Goal: Information Seeking & Learning: Learn about a topic

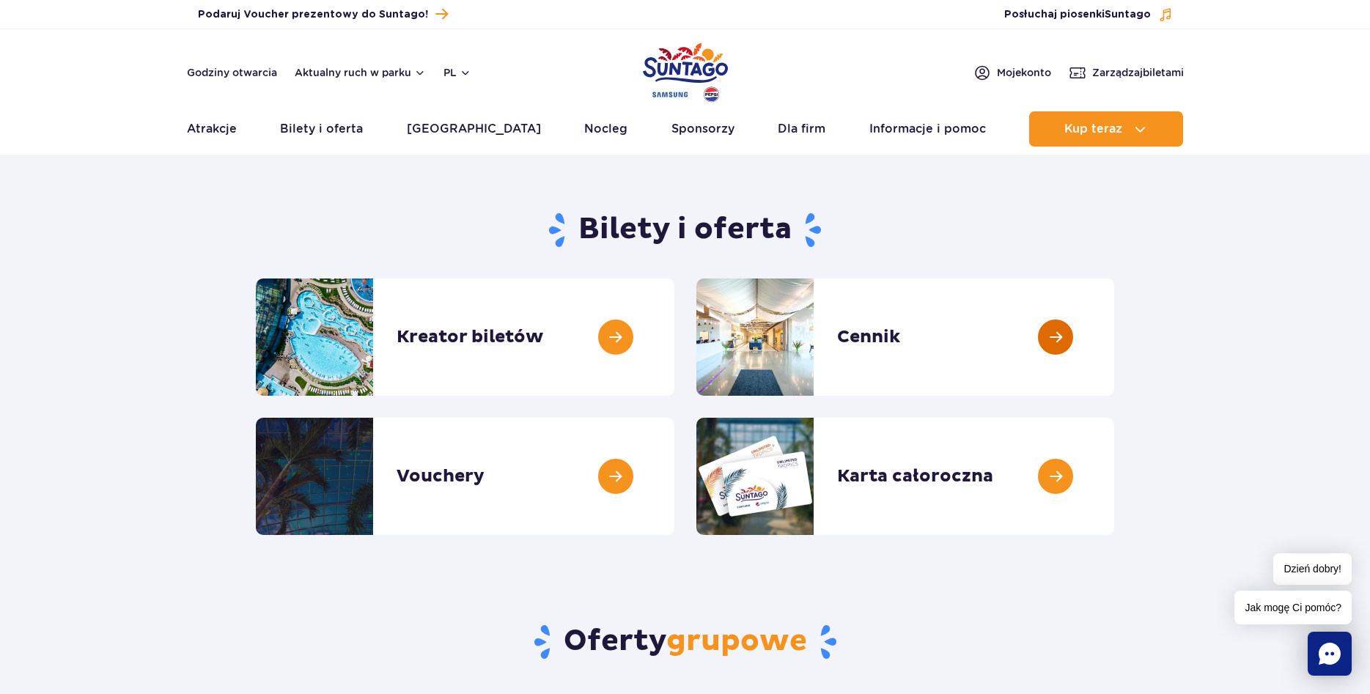
click at [1114, 337] on link at bounding box center [1114, 337] width 0 height 117
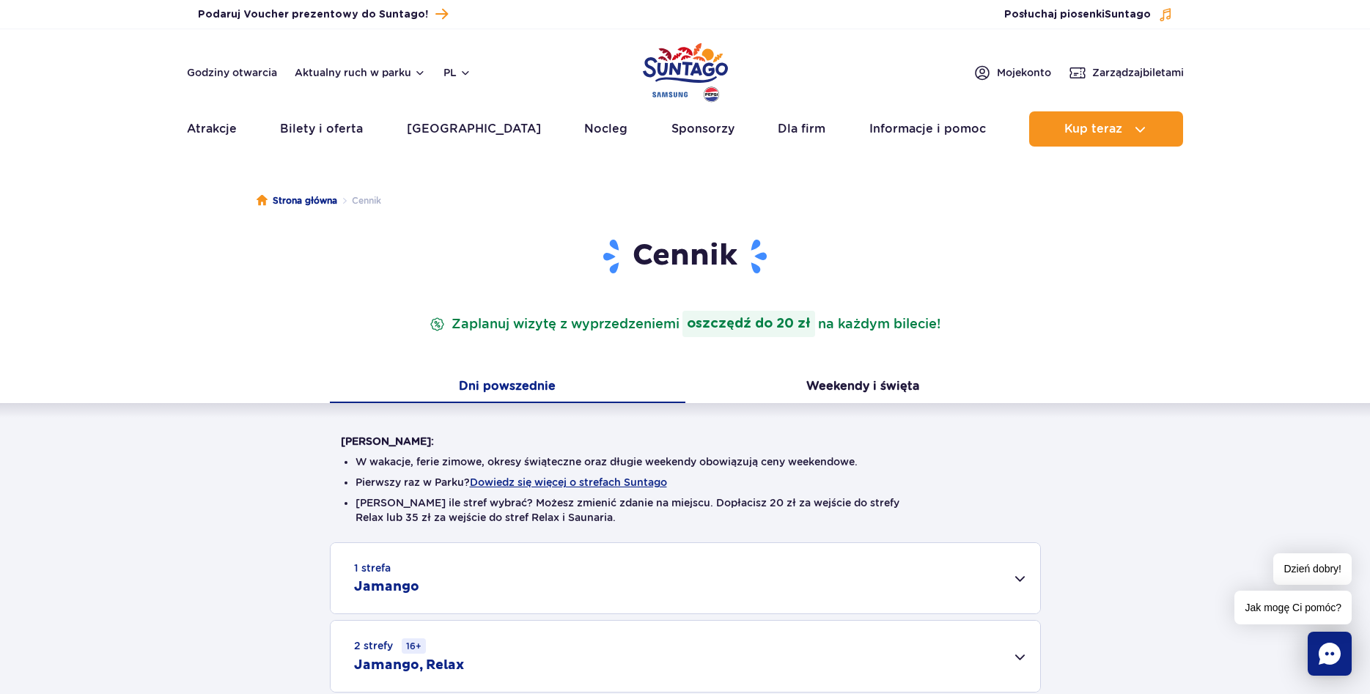
scroll to position [374, 0]
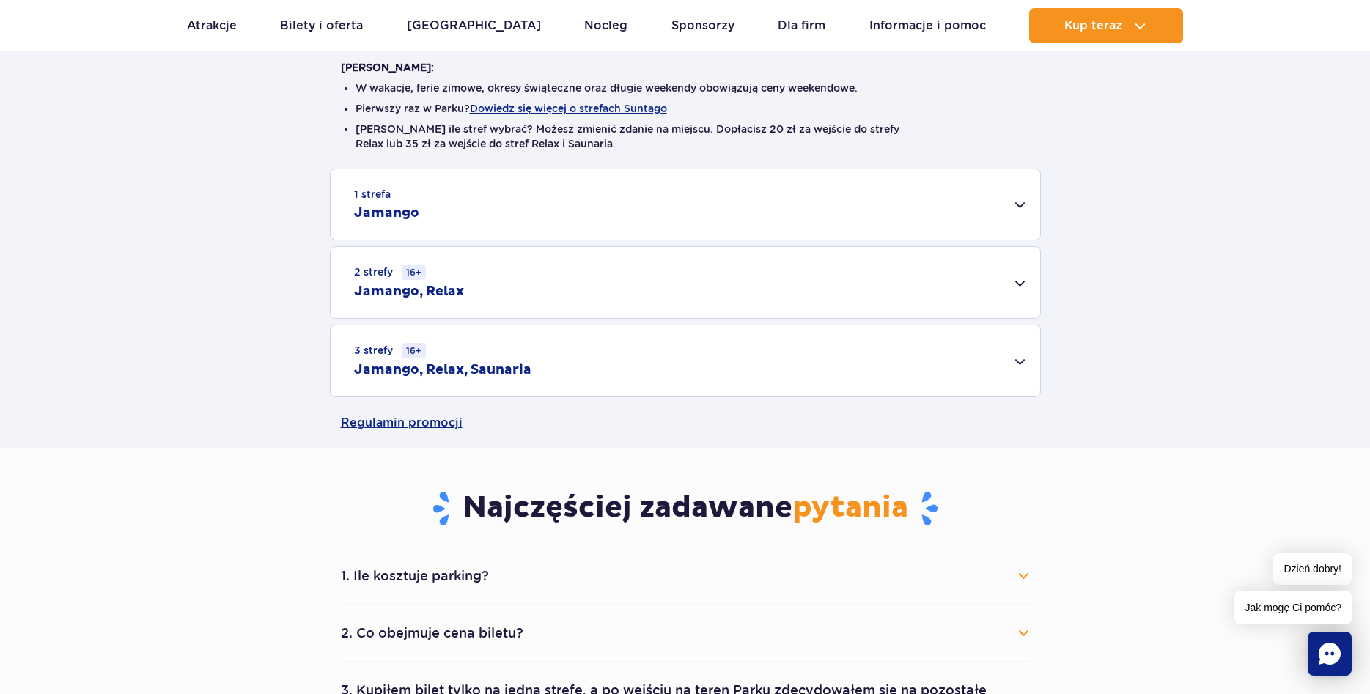
click at [526, 299] on div "2 strefy 16+ Jamango, Relax" at bounding box center [686, 282] width 710 height 71
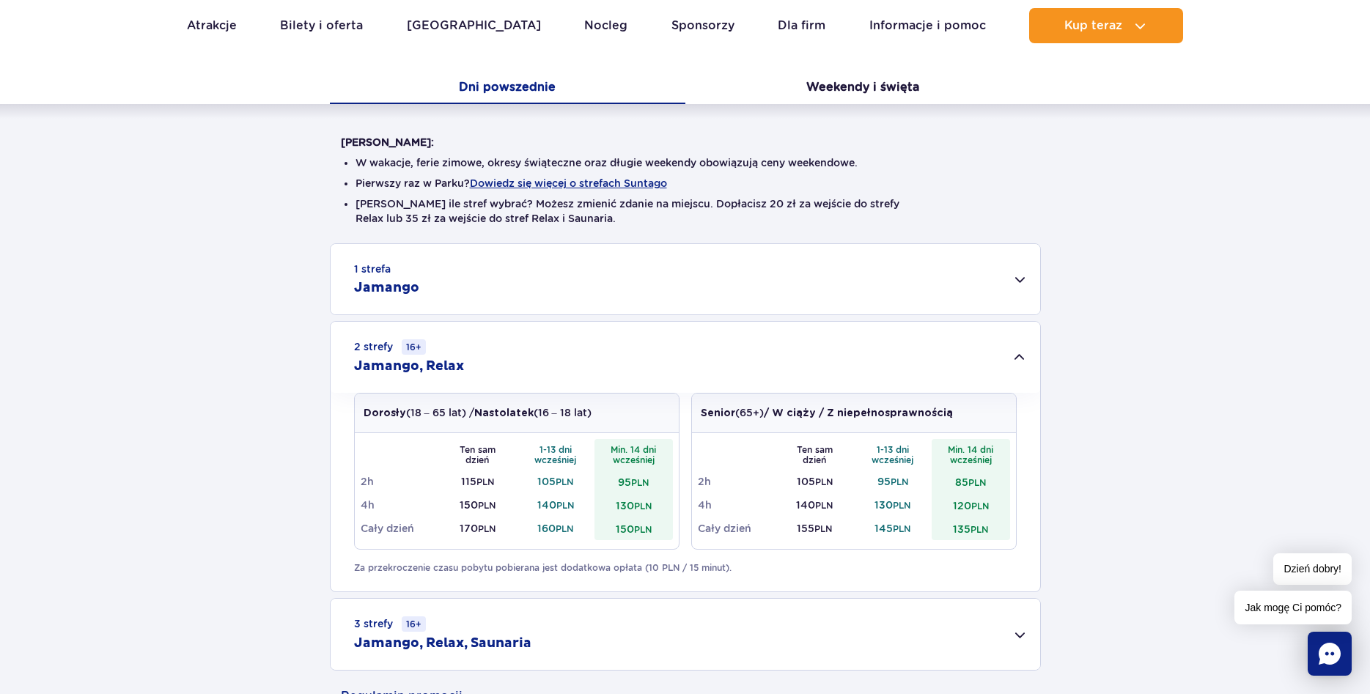
scroll to position [0, 0]
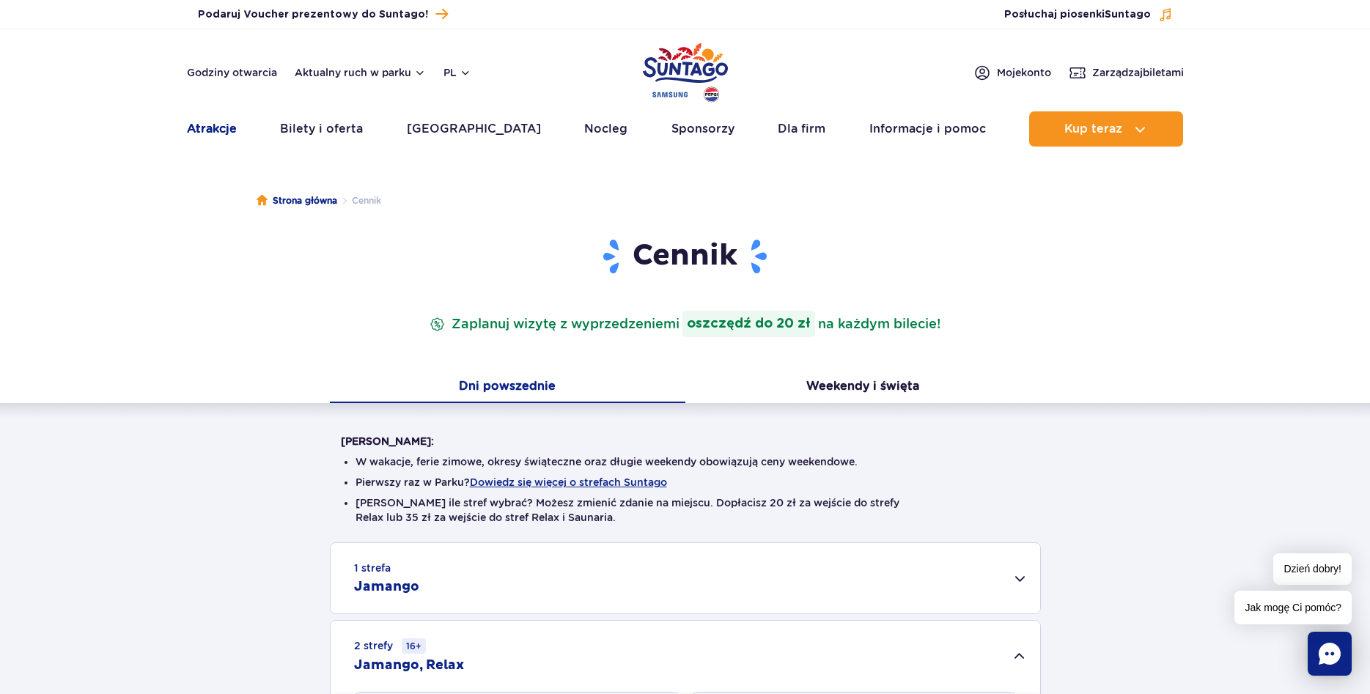
click at [201, 129] on link "Atrakcje" at bounding box center [212, 128] width 50 height 35
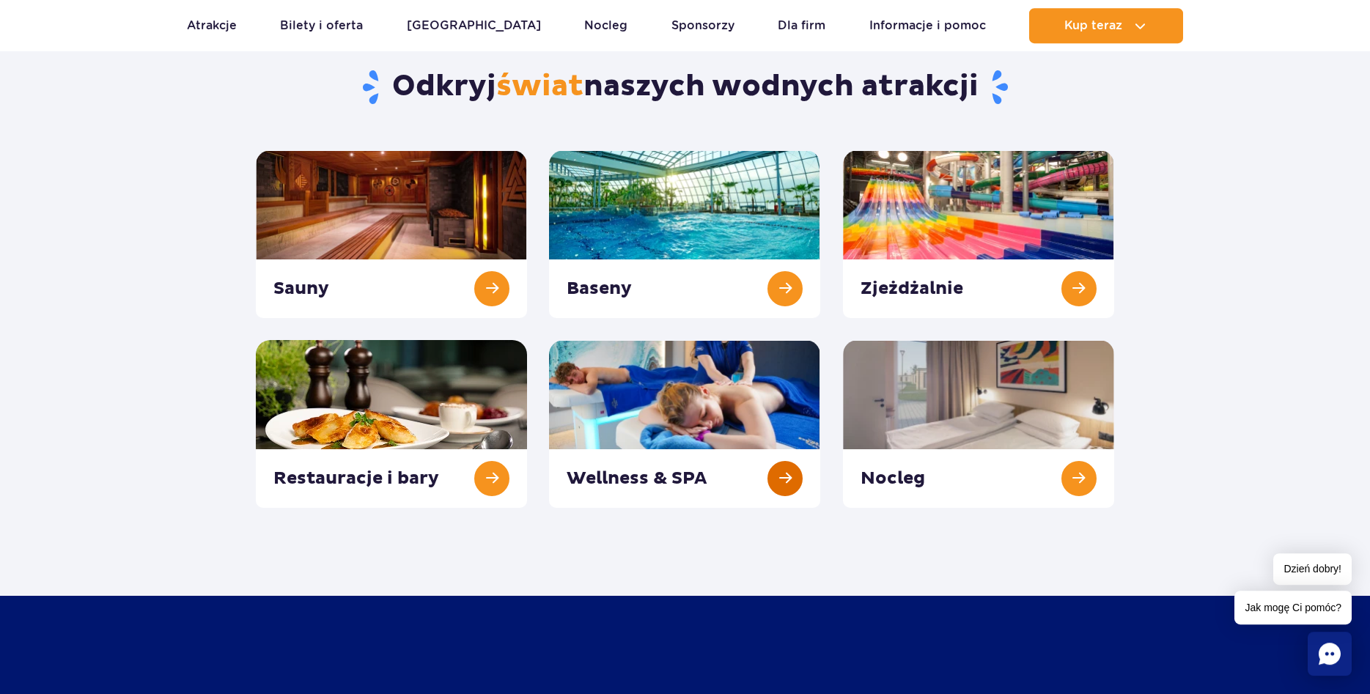
scroll to position [150, 0]
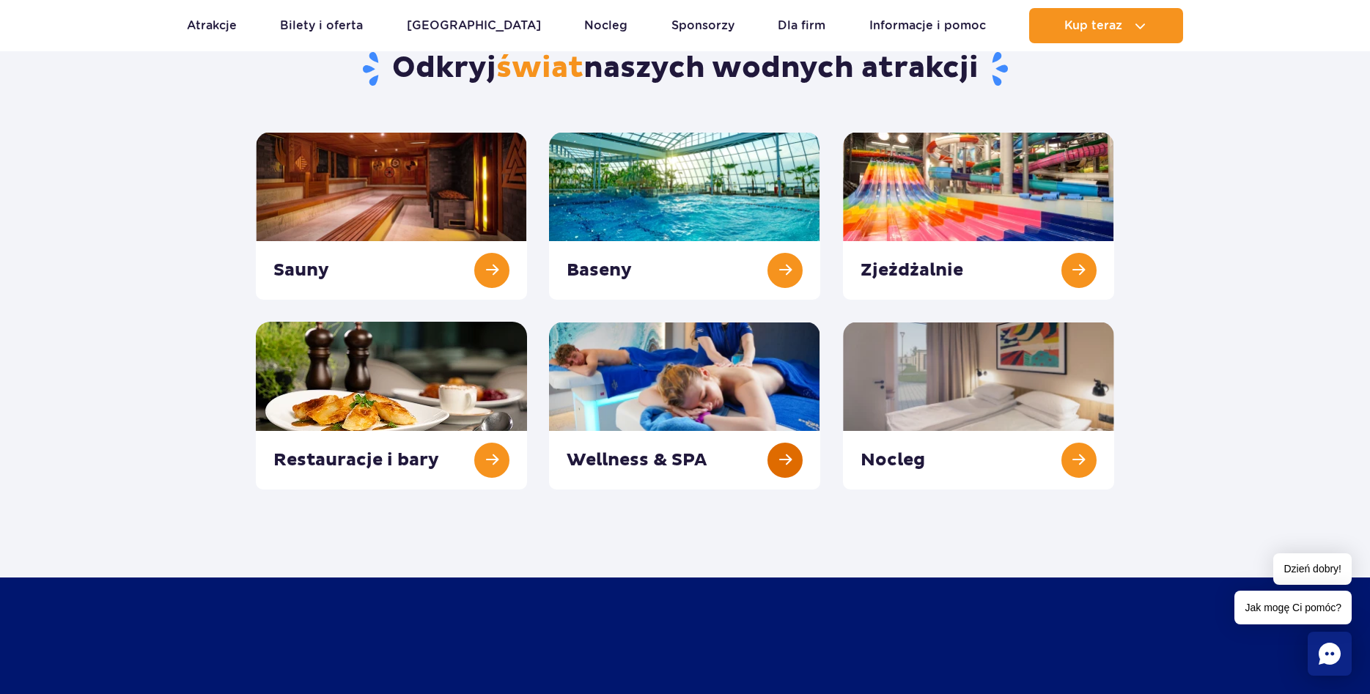
click at [659, 408] on link at bounding box center [684, 406] width 271 height 168
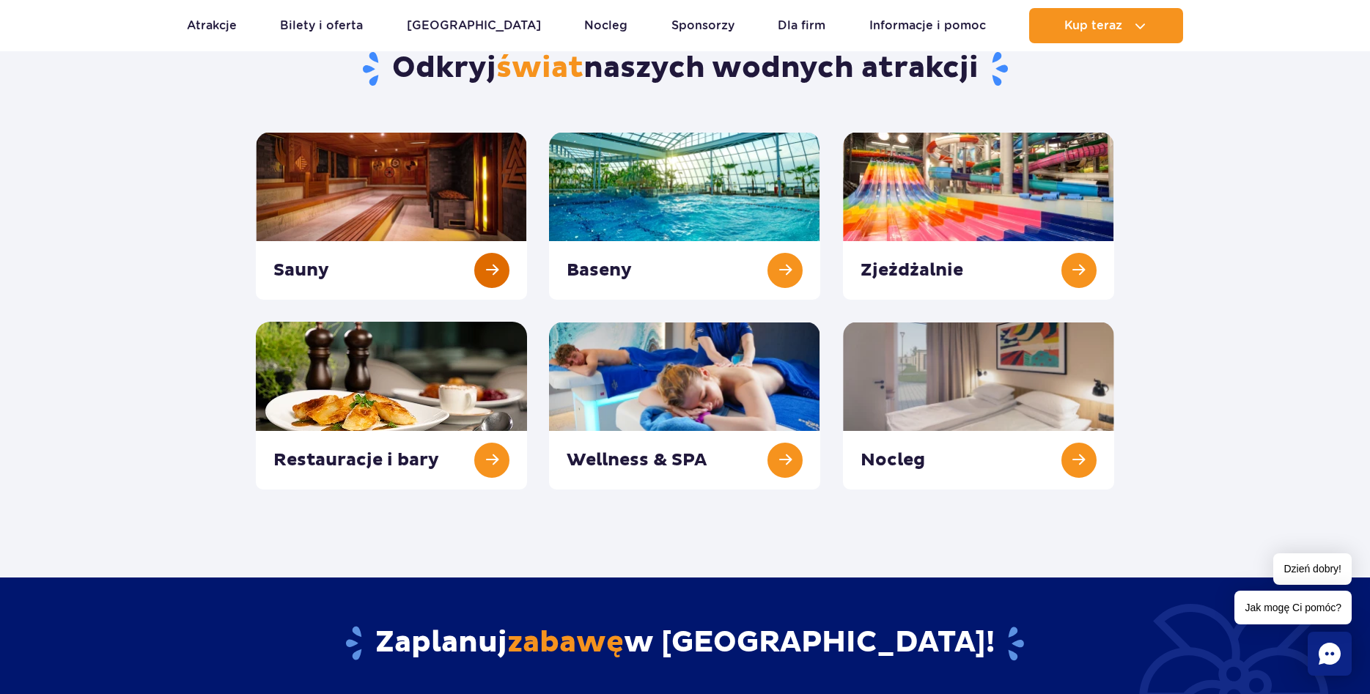
click at [395, 216] on link at bounding box center [391, 216] width 271 height 168
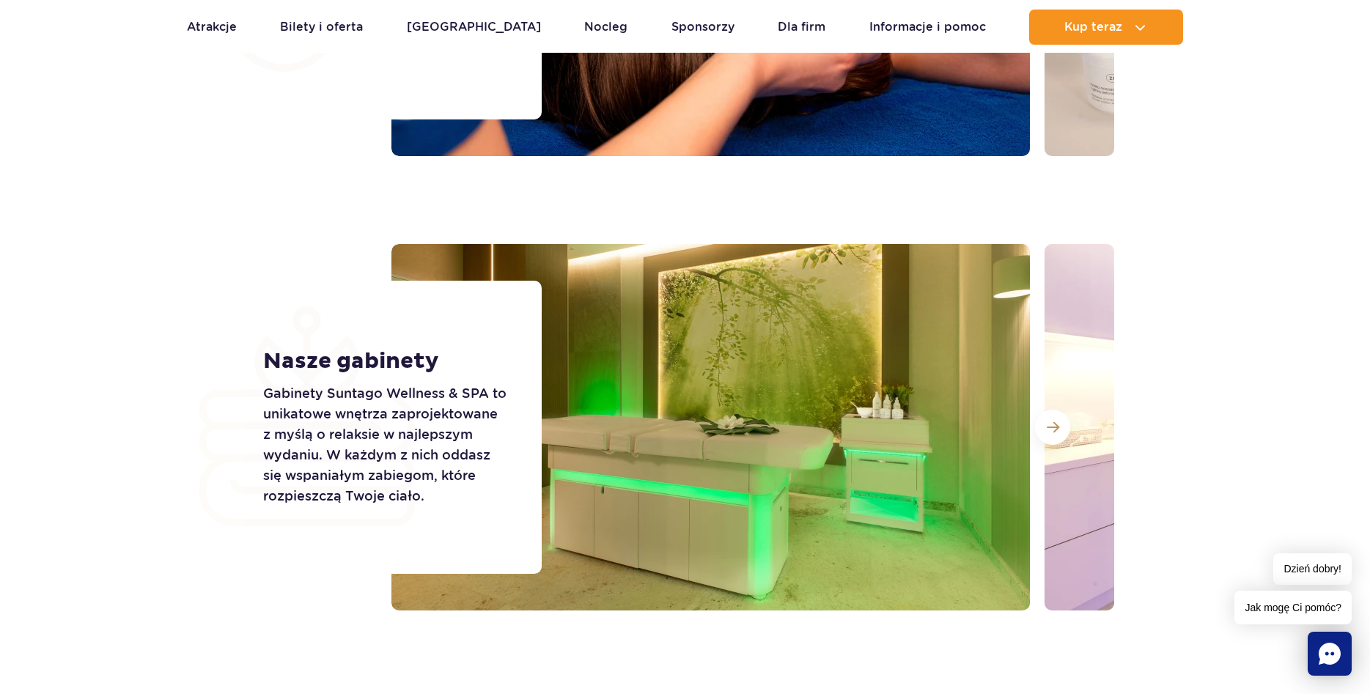
scroll to position [1944, 0]
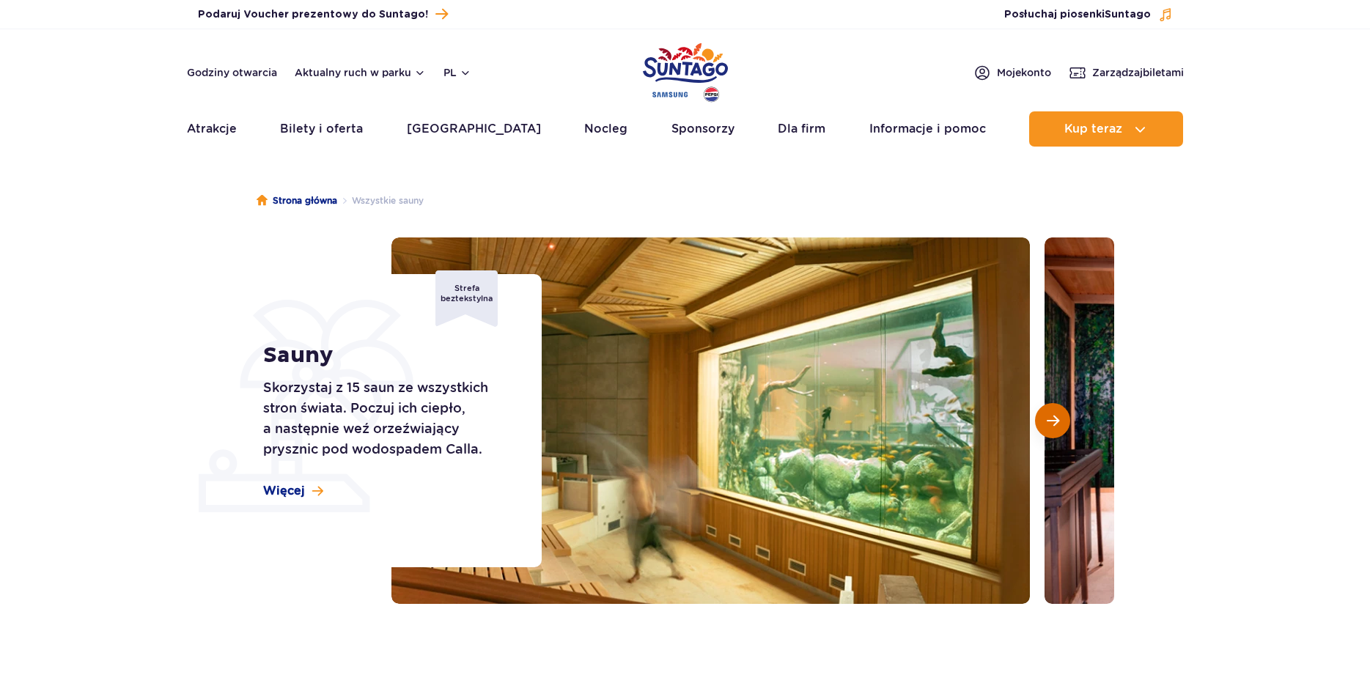
click at [1053, 408] on button "Następny slajd" at bounding box center [1052, 420] width 35 height 35
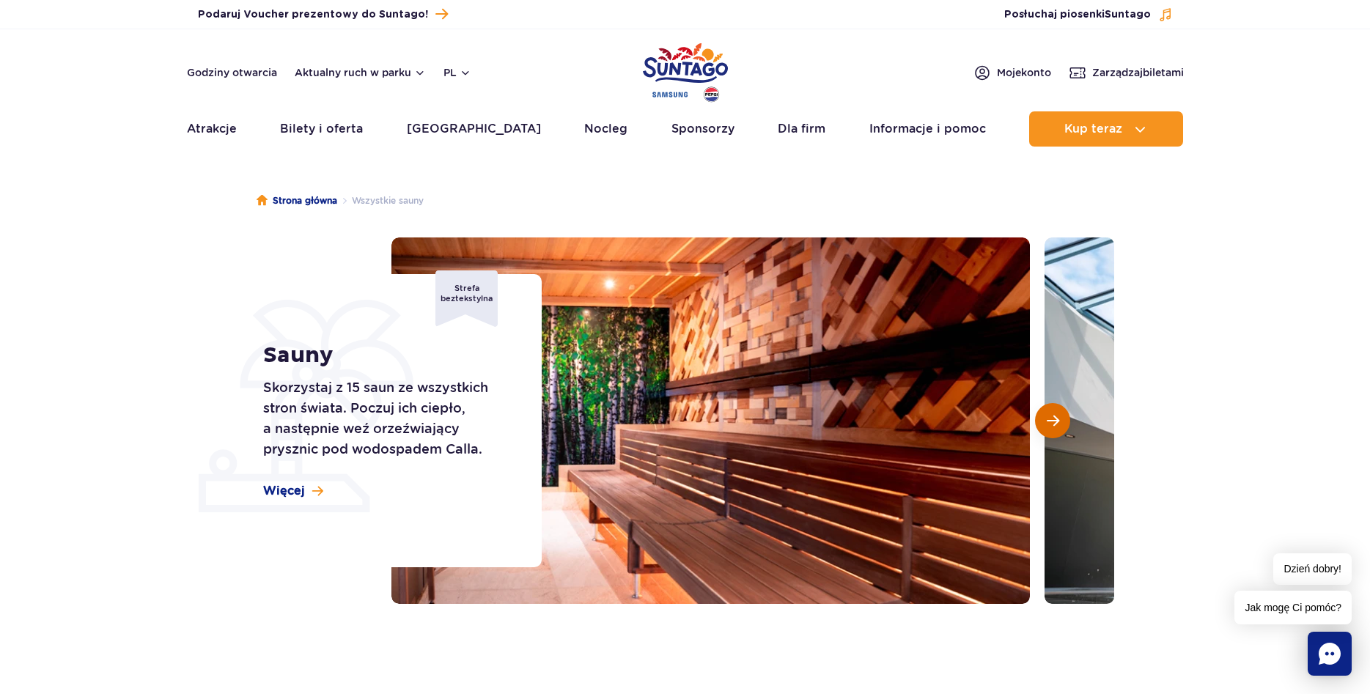
click at [1049, 409] on button "Następny slajd" at bounding box center [1052, 420] width 35 height 35
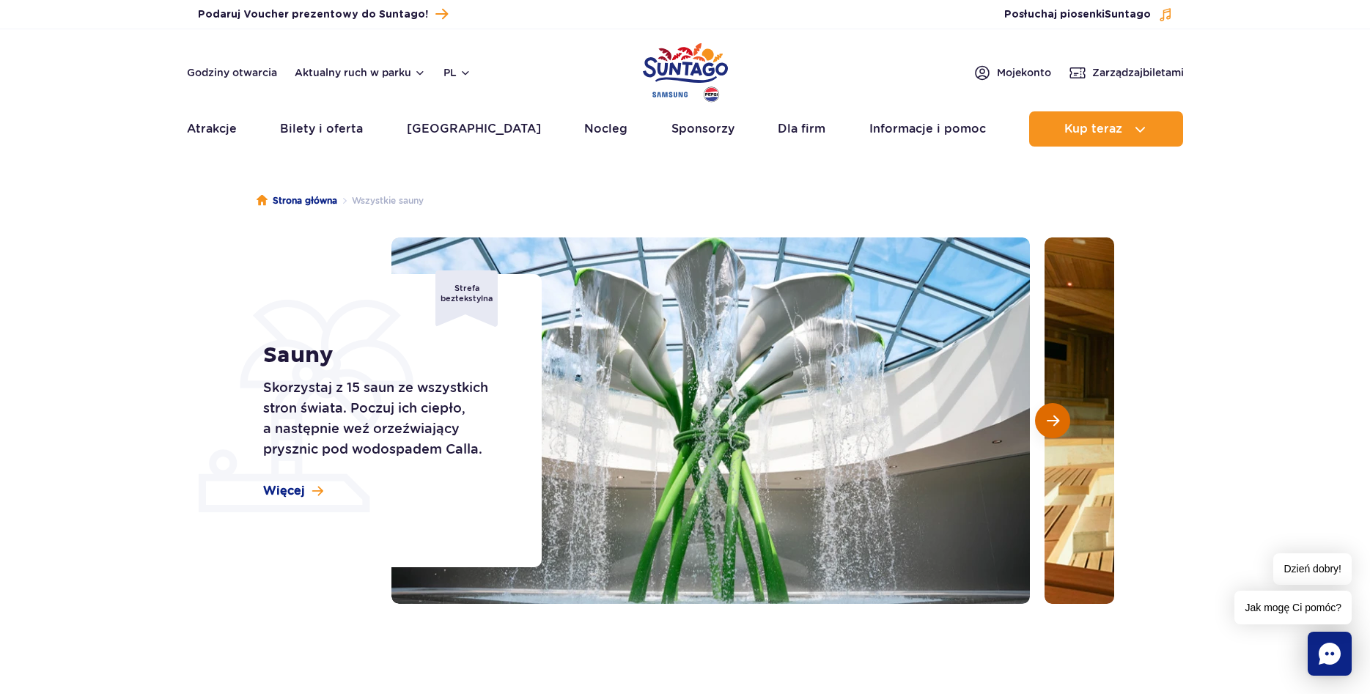
click at [1046, 409] on button "Następny slajd" at bounding box center [1052, 420] width 35 height 35
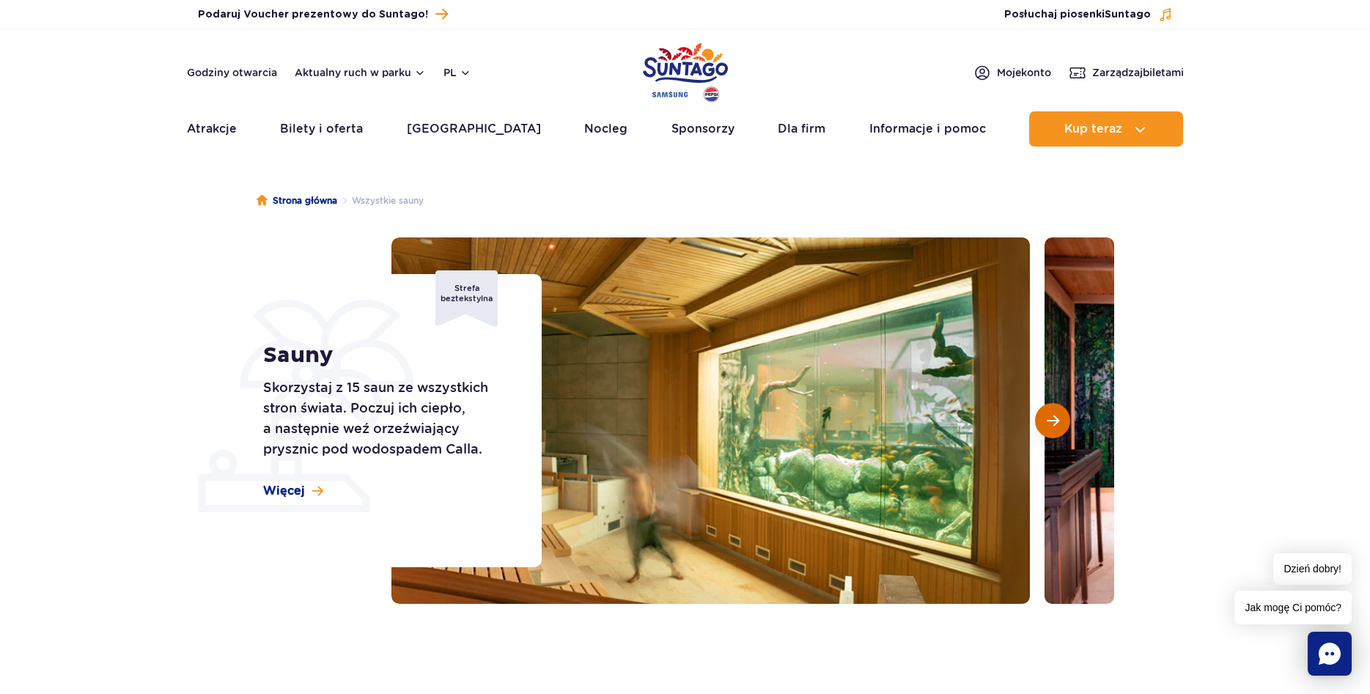
click at [1045, 409] on button "Następny slajd" at bounding box center [1052, 420] width 35 height 35
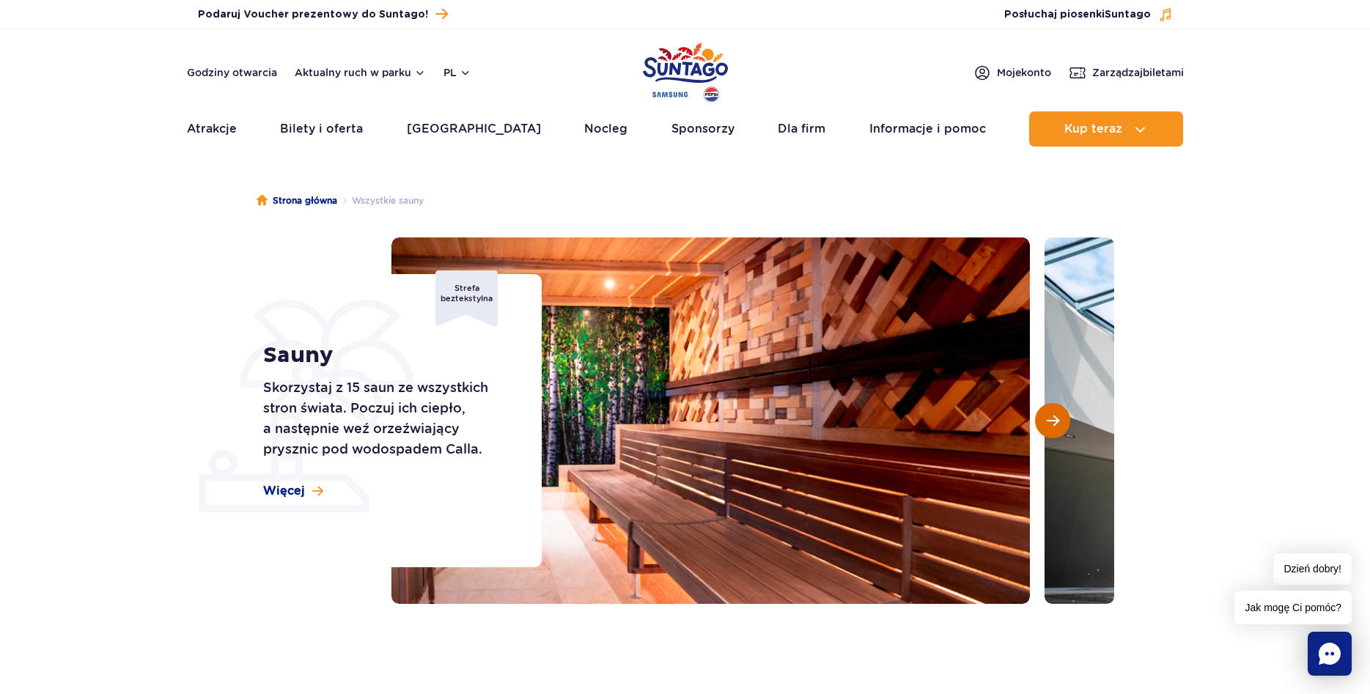
click at [1045, 410] on button "Następny slajd" at bounding box center [1052, 420] width 35 height 35
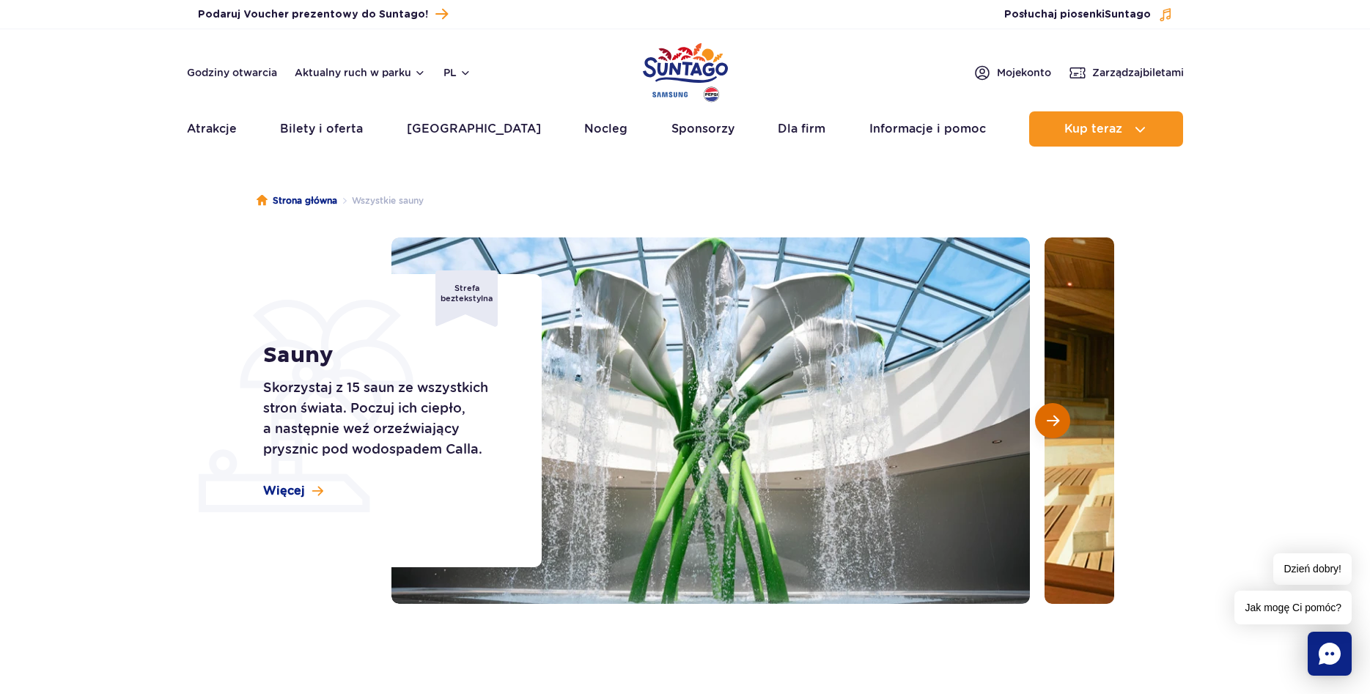
click at [1045, 410] on button "Następny slajd" at bounding box center [1052, 420] width 35 height 35
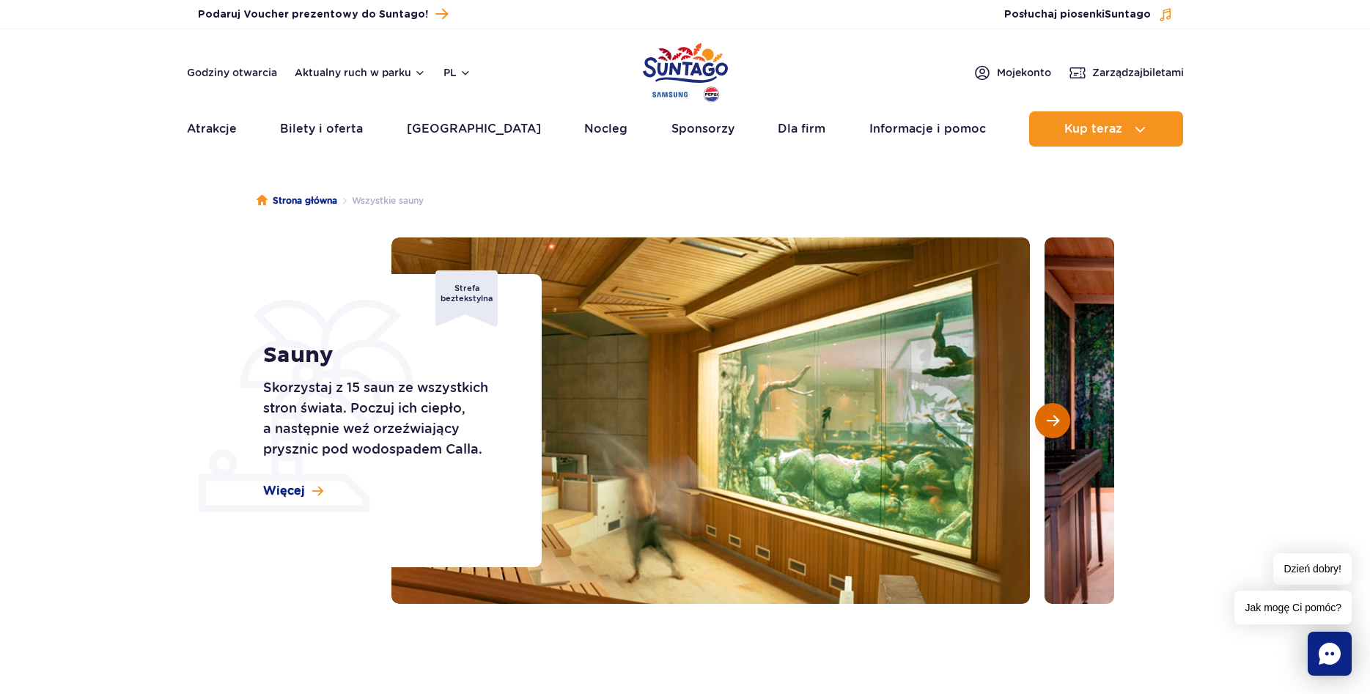
click at [1045, 410] on button "Następny slajd" at bounding box center [1052, 420] width 35 height 35
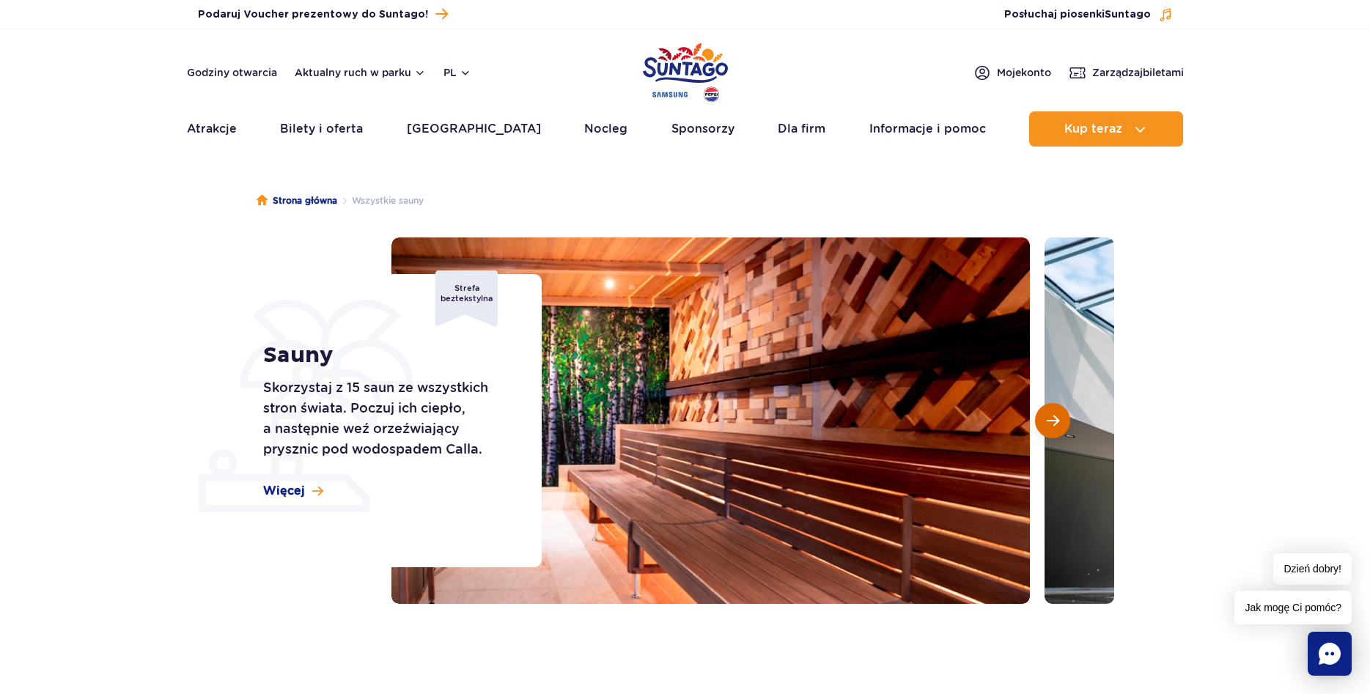
click at [1045, 410] on button "Następny slajd" at bounding box center [1052, 420] width 35 height 35
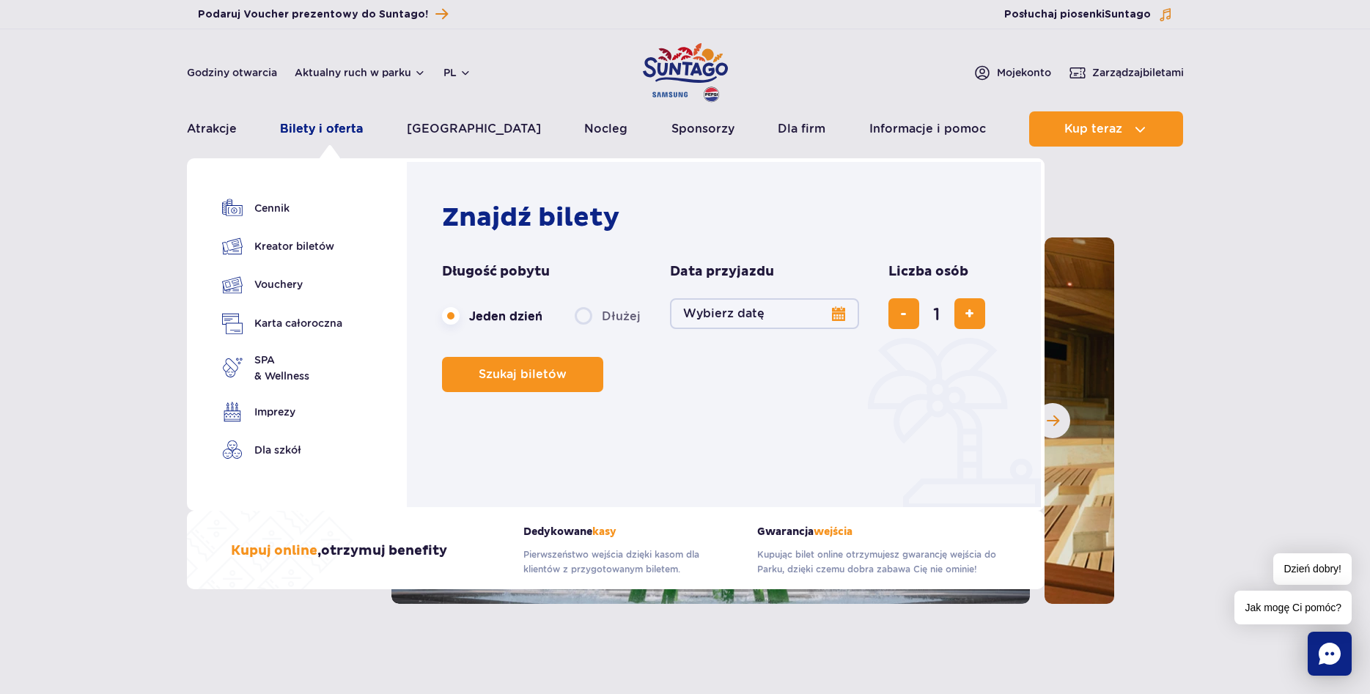
click at [308, 131] on link "Bilety i oferta" at bounding box center [321, 128] width 83 height 35
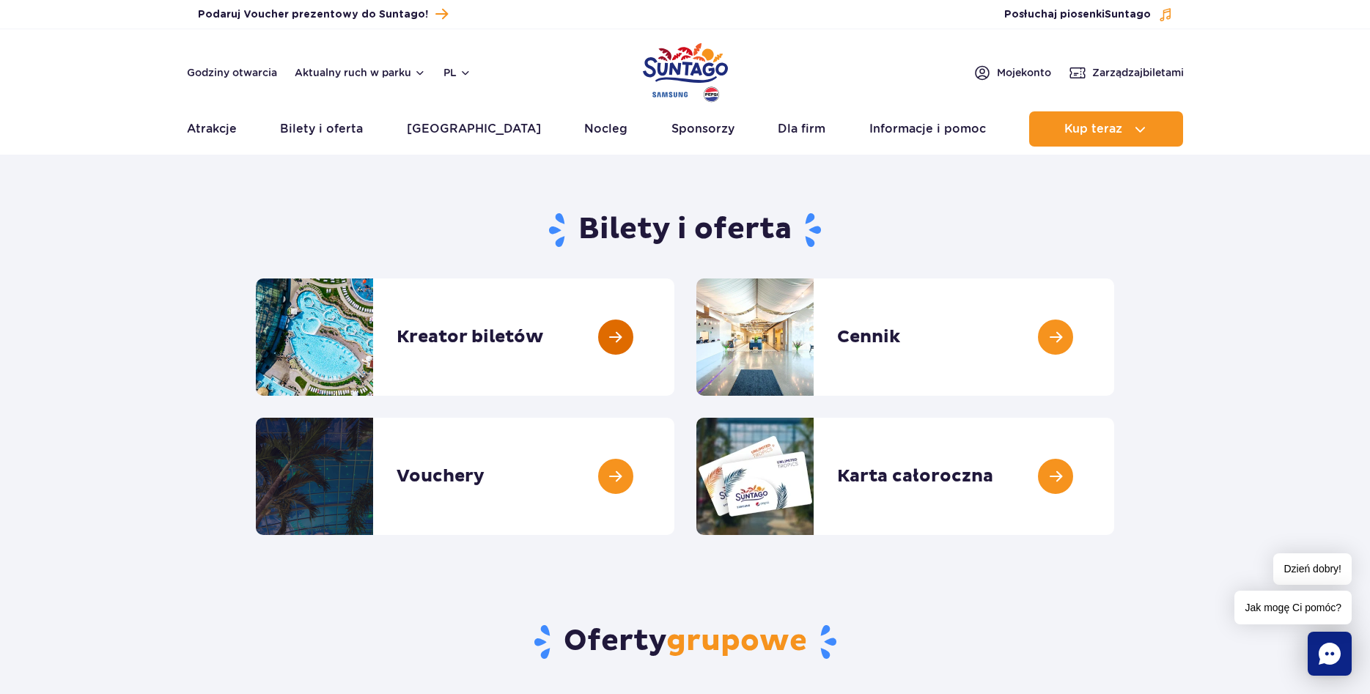
drag, startPoint x: 610, startPoint y: 331, endPoint x: 616, endPoint y: 336, distance: 7.8
click at [674, 331] on link at bounding box center [674, 337] width 0 height 117
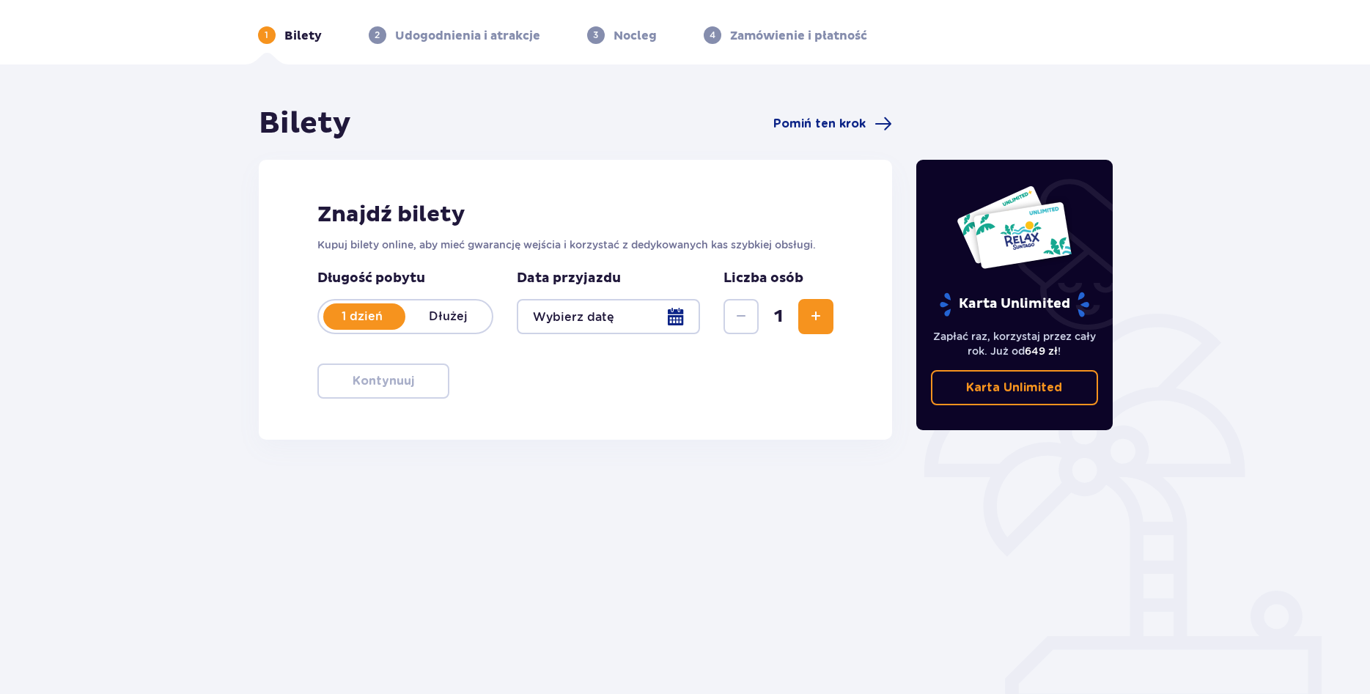
scroll to position [53, 0]
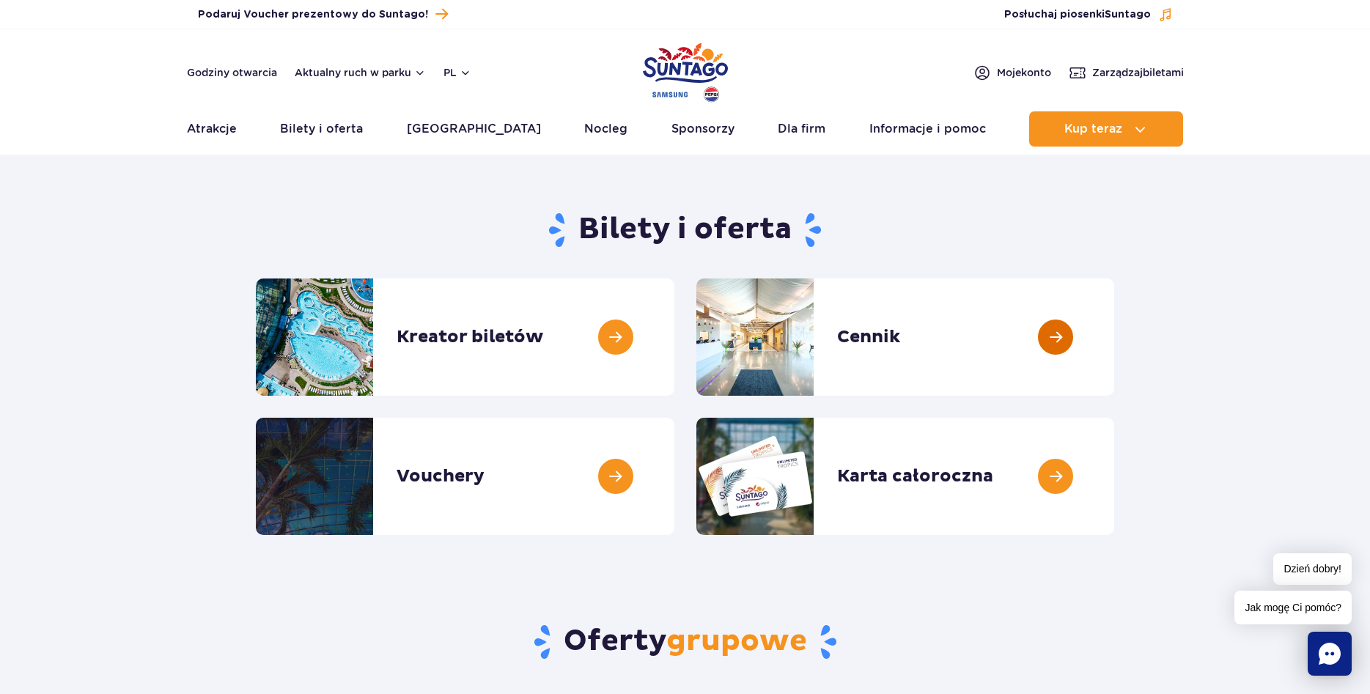
click at [1114, 334] on link at bounding box center [1114, 337] width 0 height 117
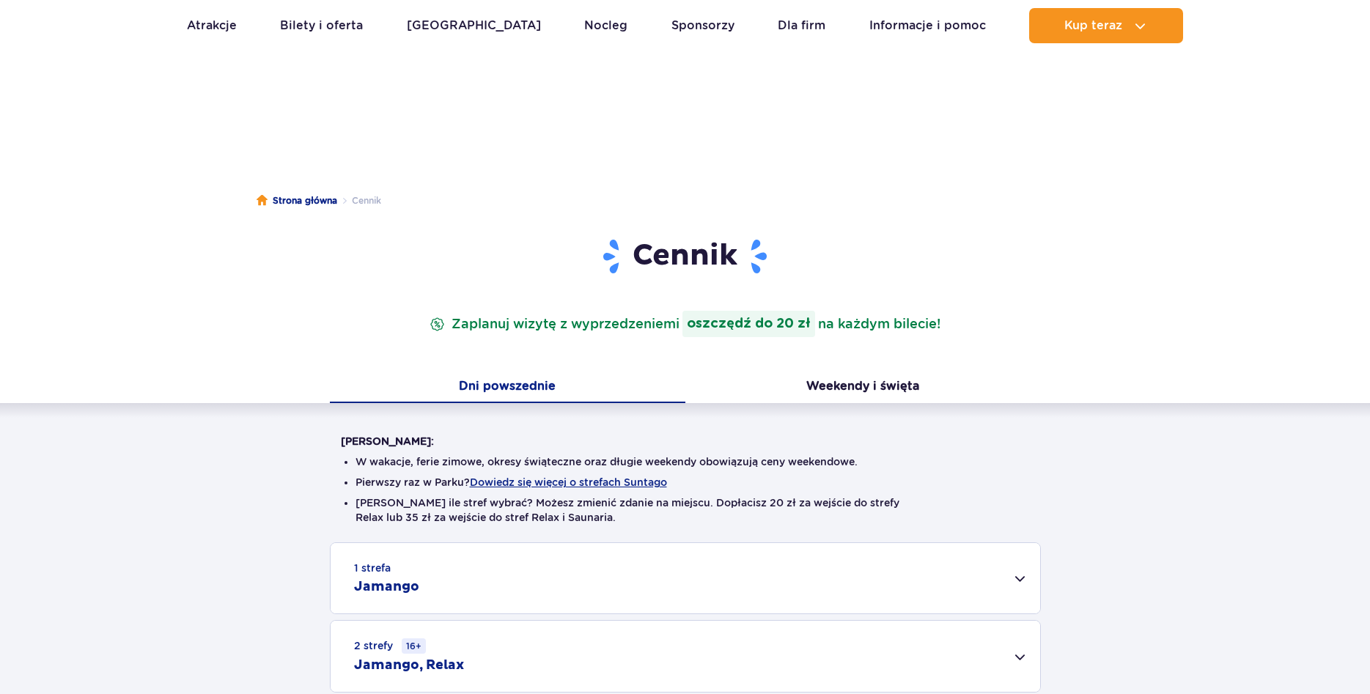
scroll to position [374, 0]
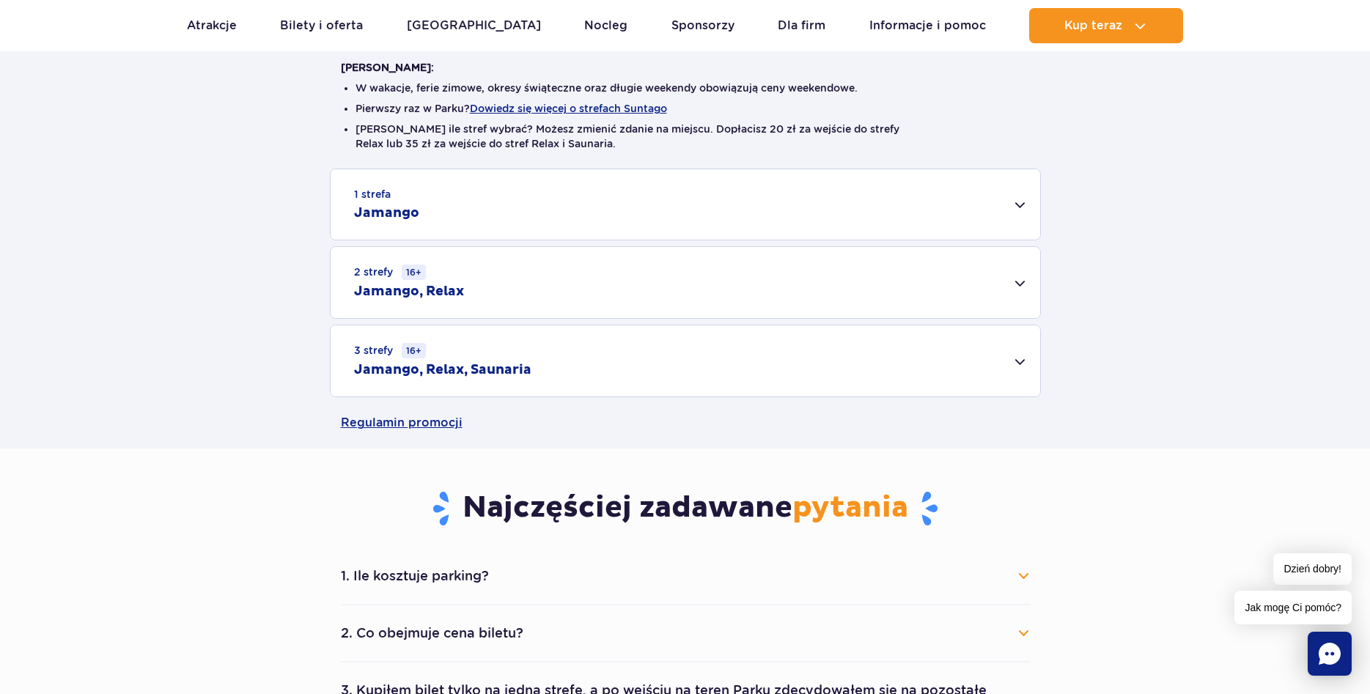
click at [1020, 368] on div "3 strefy 16+ Jamango, Relax, Saunaria" at bounding box center [686, 360] width 710 height 71
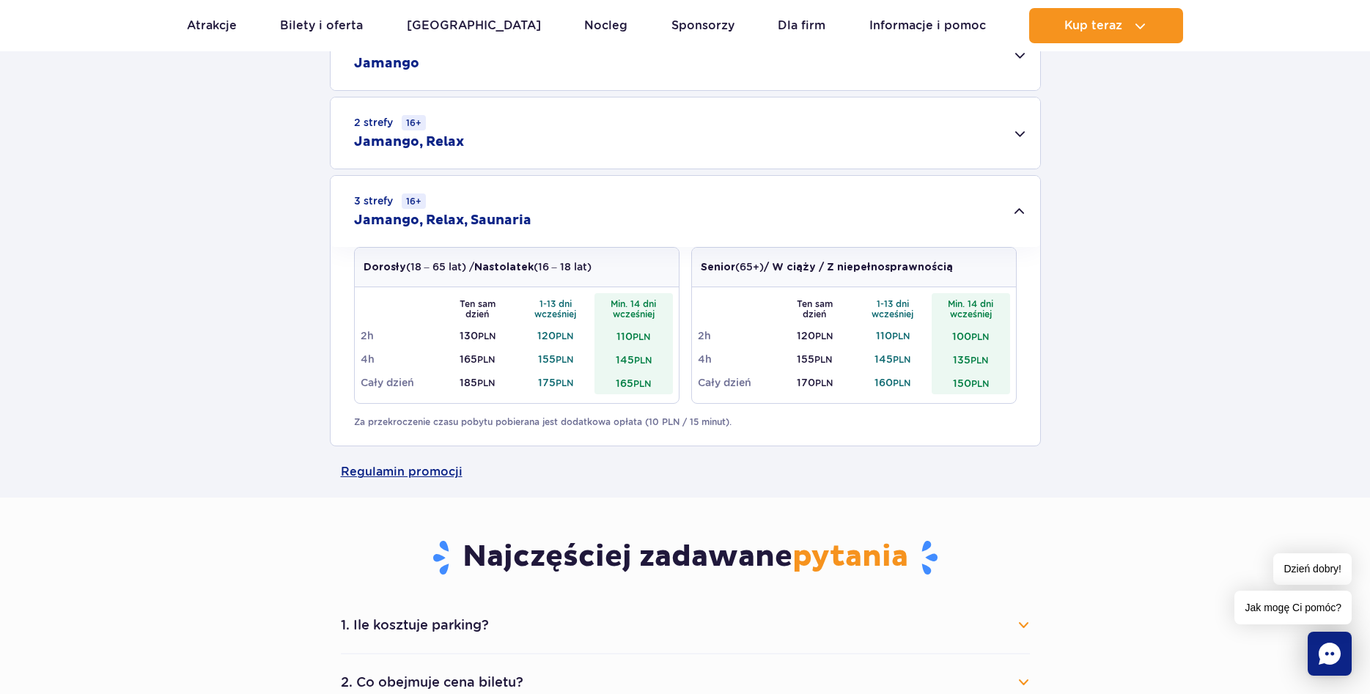
scroll to position [224, 0]
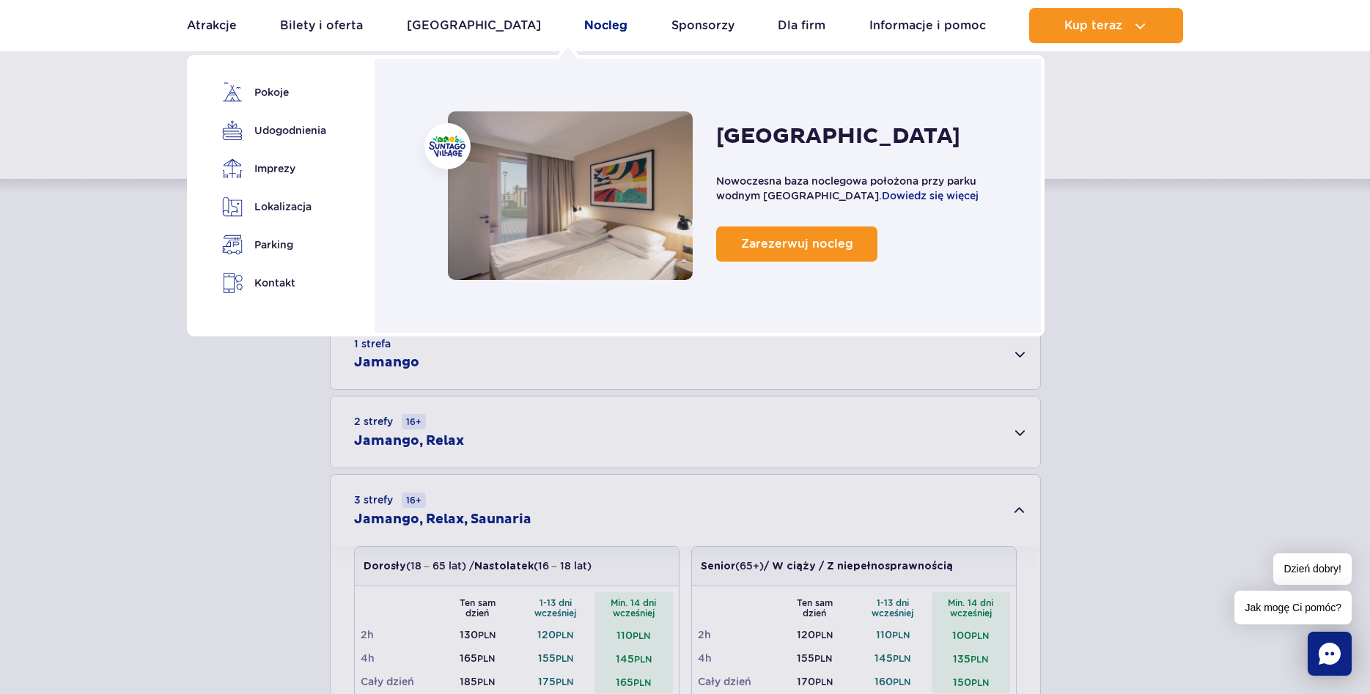
click at [584, 31] on link "Nocleg" at bounding box center [605, 25] width 43 height 35
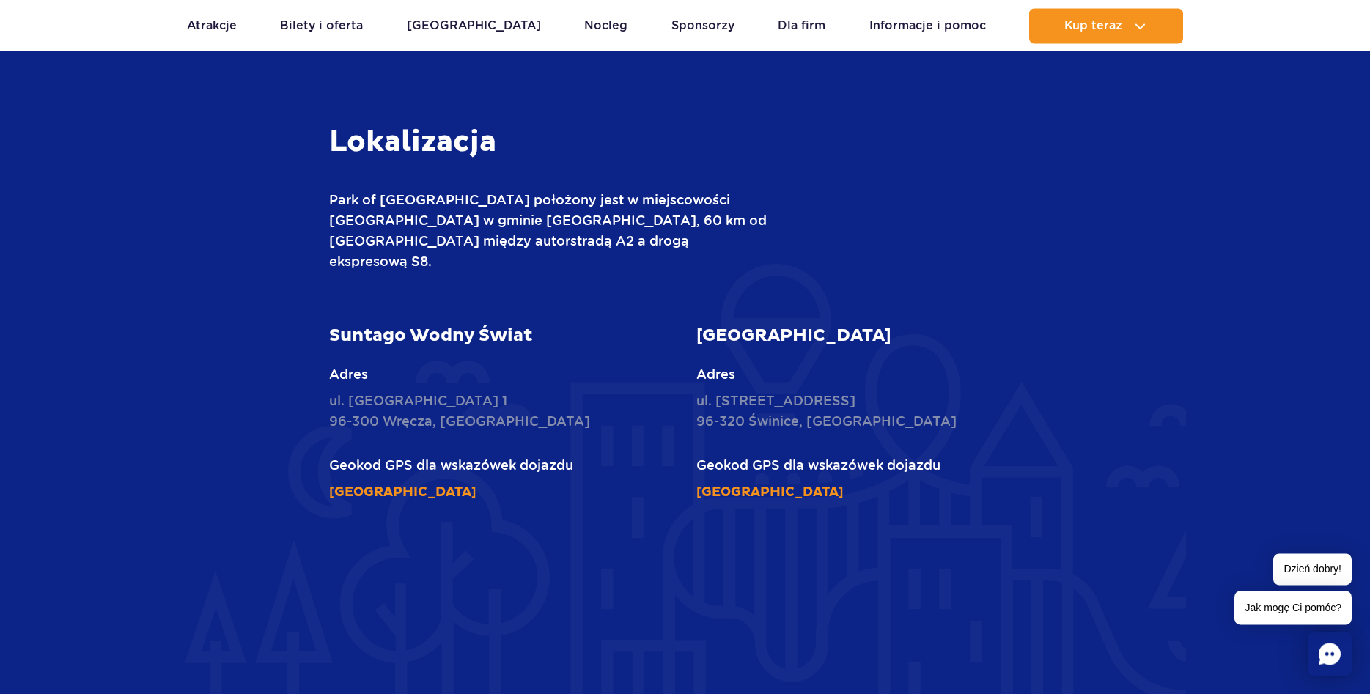
scroll to position [3888, 0]
